Goal: Transaction & Acquisition: Purchase product/service

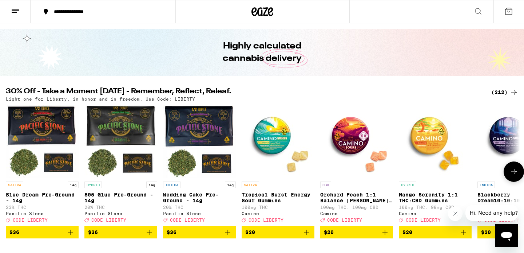
scroll to position [1, 0]
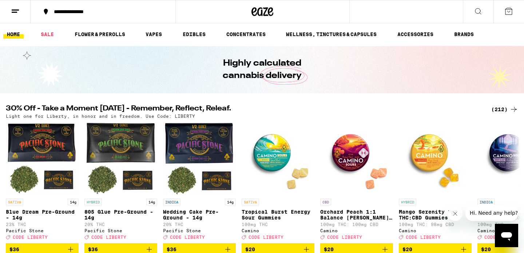
click at [509, 107] on div "(212)" at bounding box center [505, 109] width 27 height 9
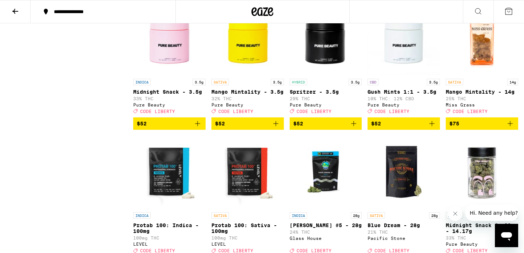
scroll to position [5659, 0]
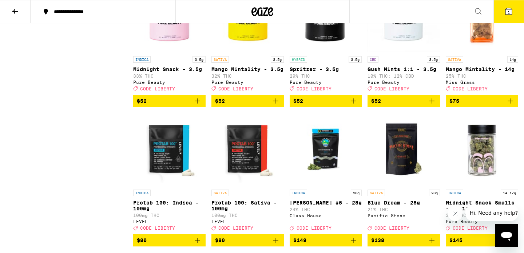
scroll to position [5677, 0]
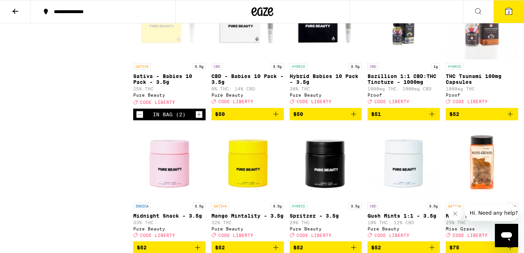
scroll to position [5533, 0]
